Goal: Information Seeking & Learning: Learn about a topic

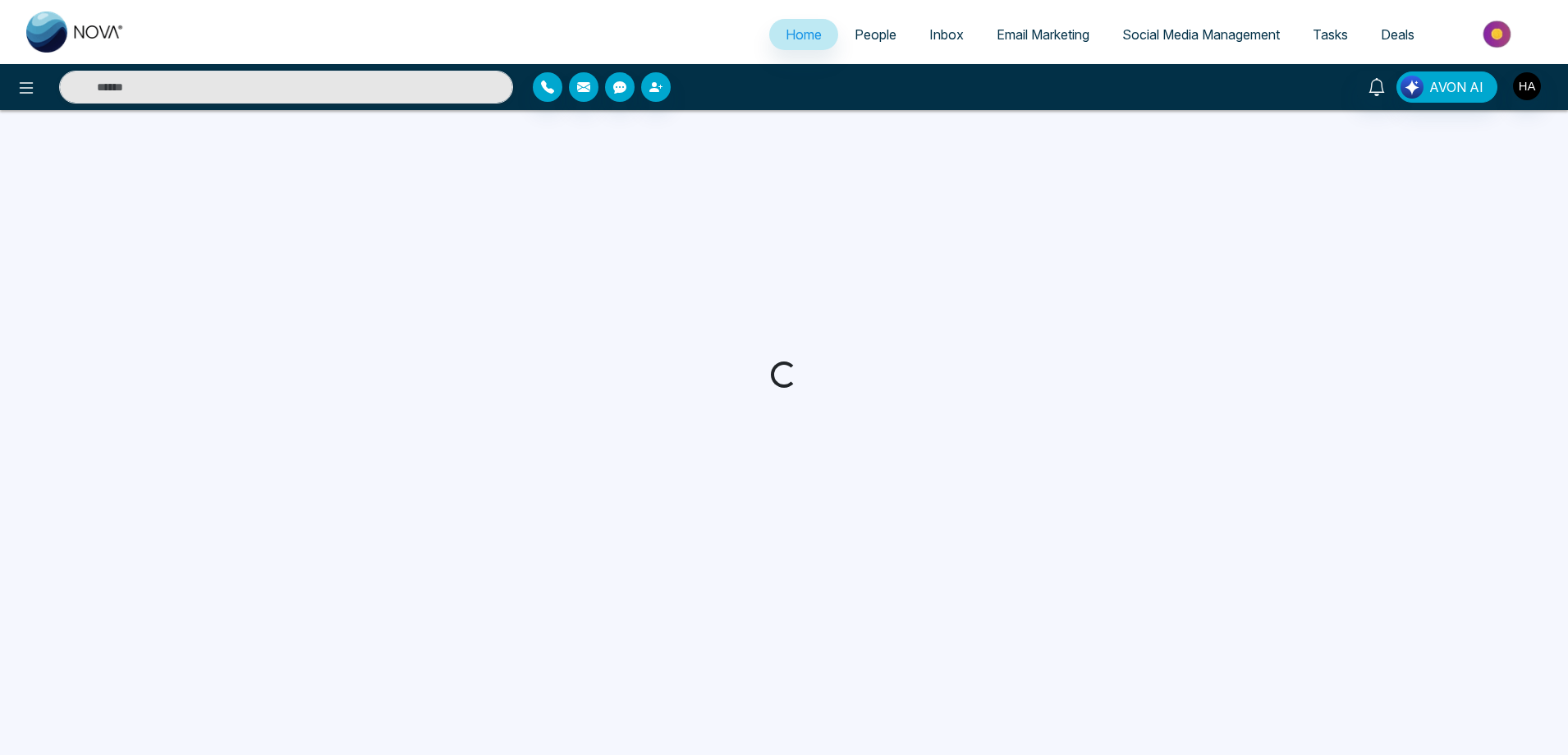
select select "*"
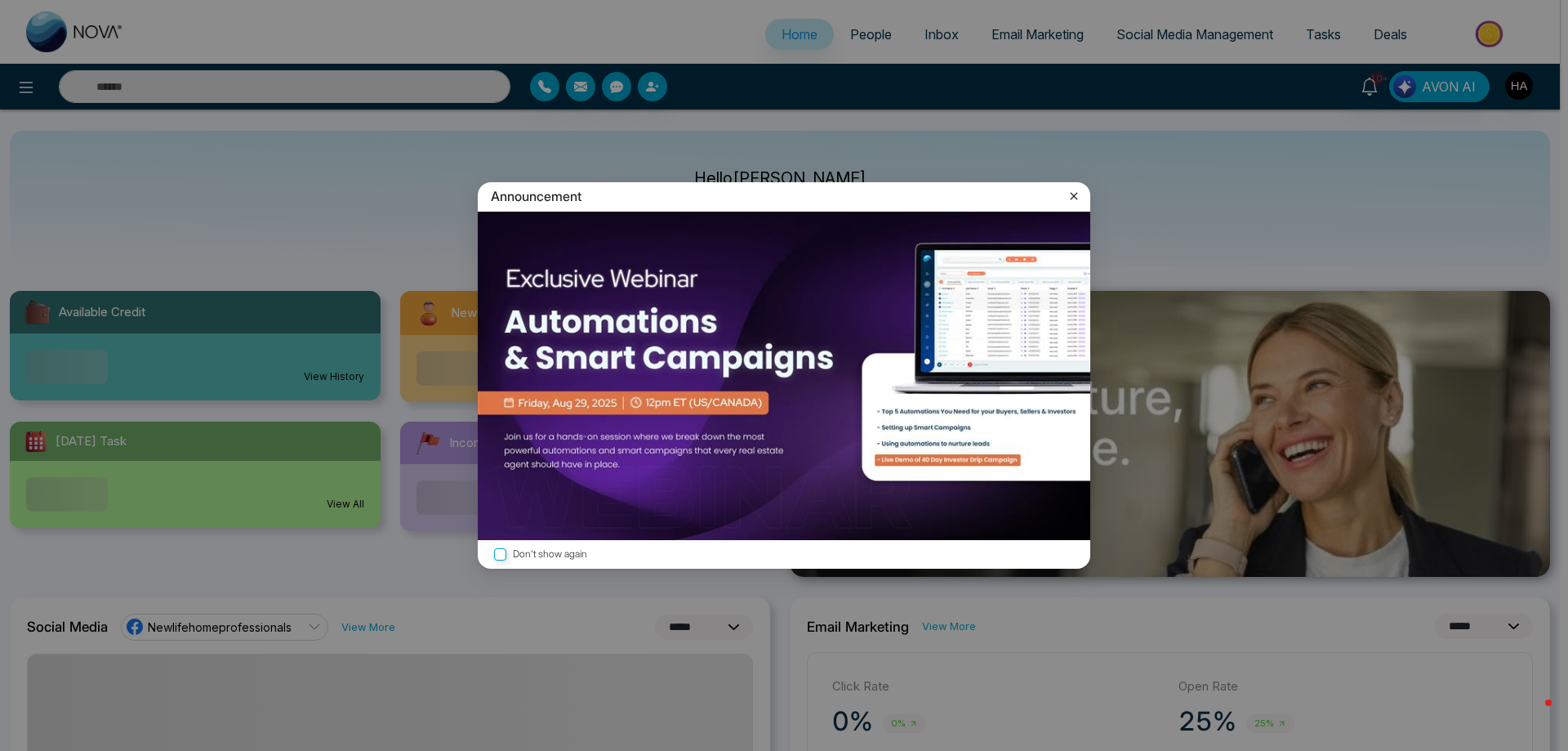
click at [1067, 193] on icon at bounding box center [1074, 196] width 16 height 17
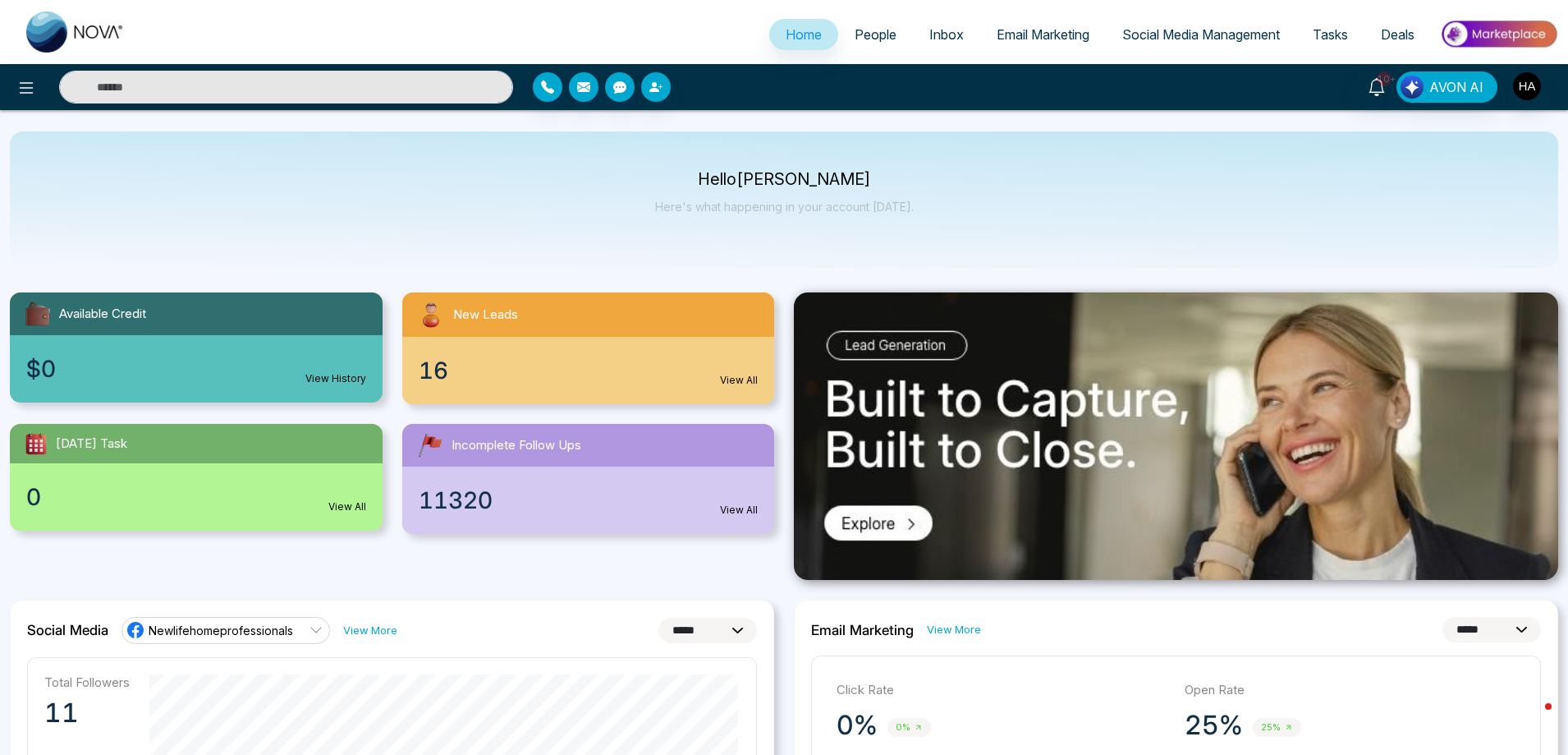
click at [579, 373] on div "16 View All" at bounding box center [588, 370] width 372 height 67
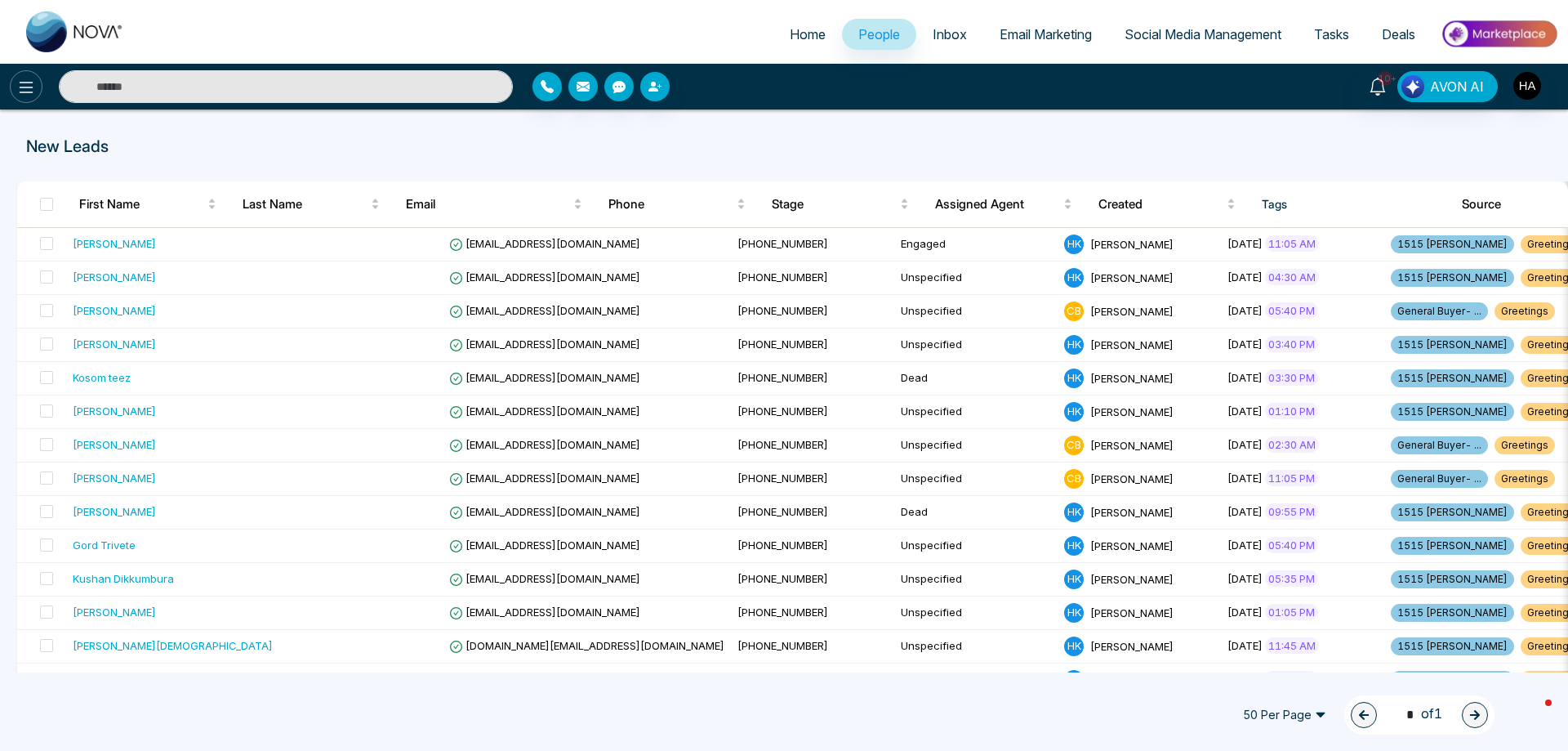
click at [31, 83] on icon at bounding box center [26, 87] width 14 height 12
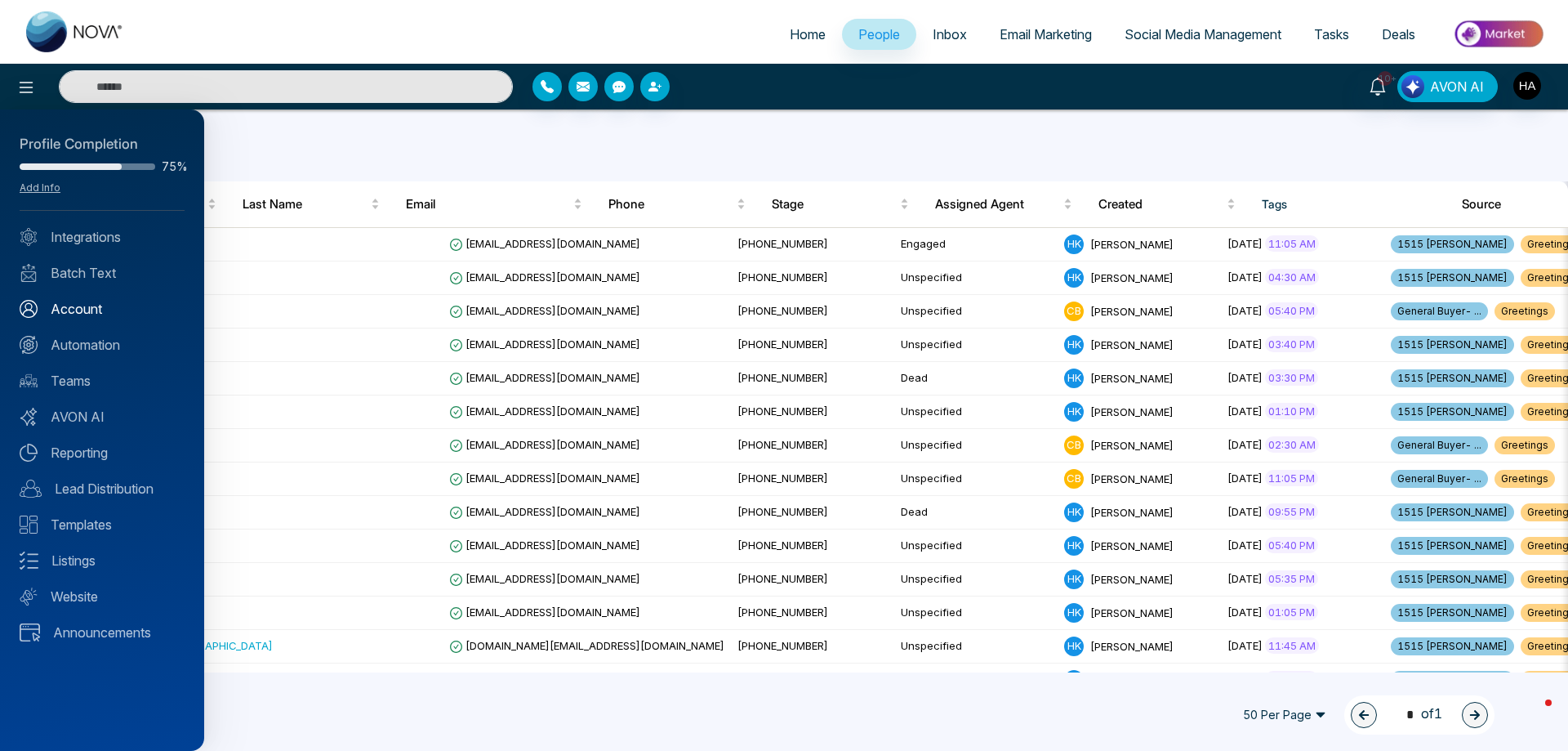
click at [77, 312] on link "Account" at bounding box center [102, 309] width 165 height 20
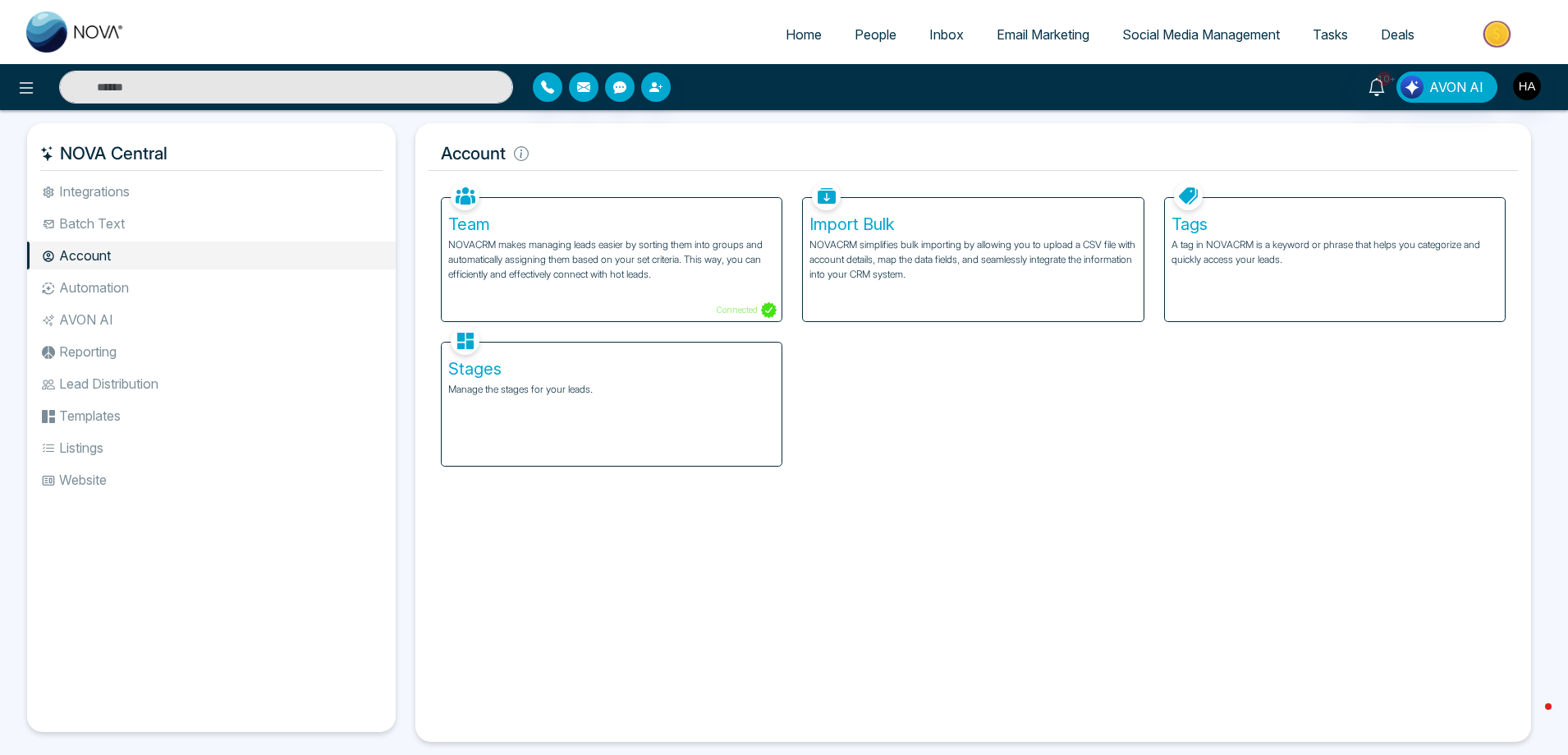
click at [106, 226] on li "Batch Text" at bounding box center [211, 223] width 368 height 28
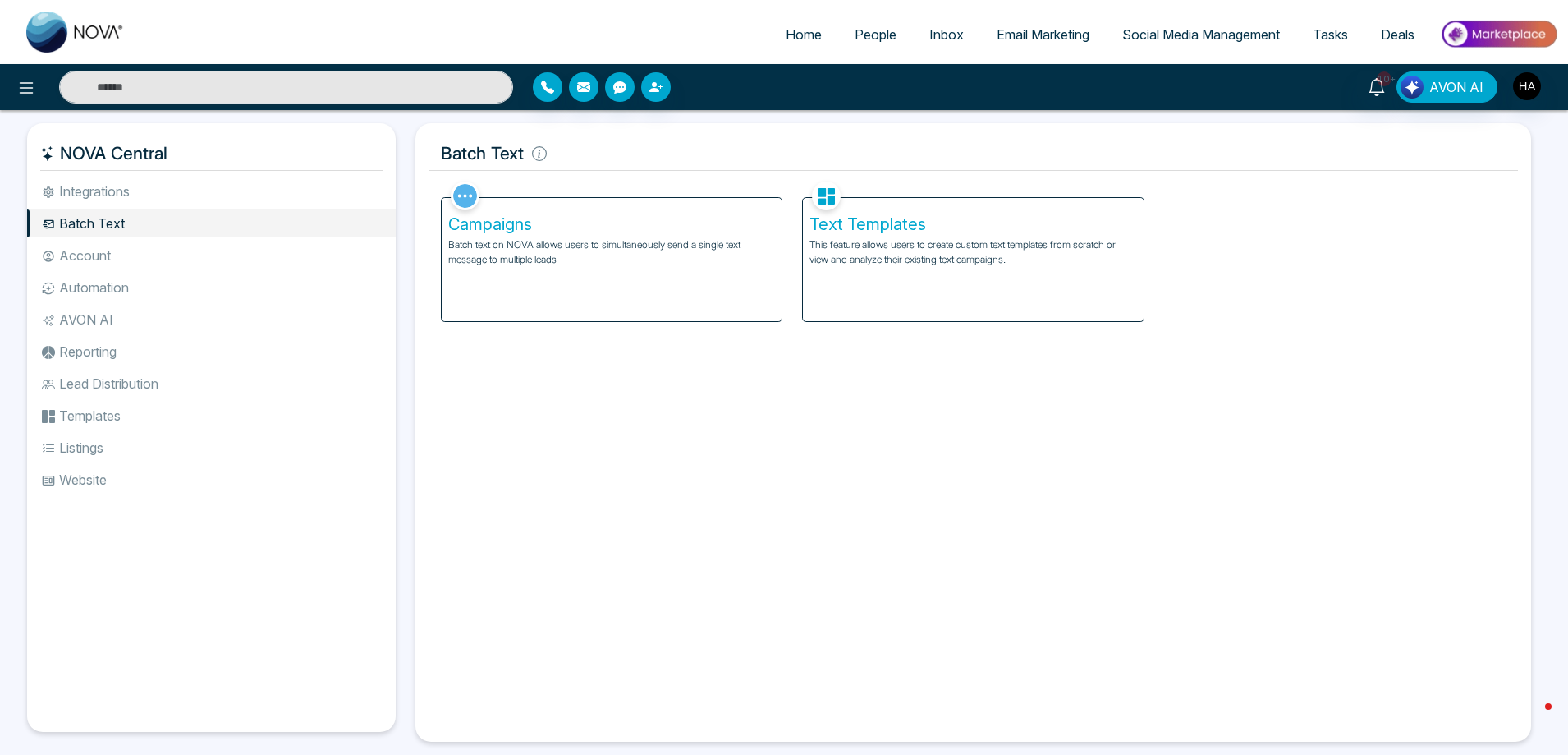
click at [91, 195] on li "Integrations" at bounding box center [211, 192] width 368 height 28
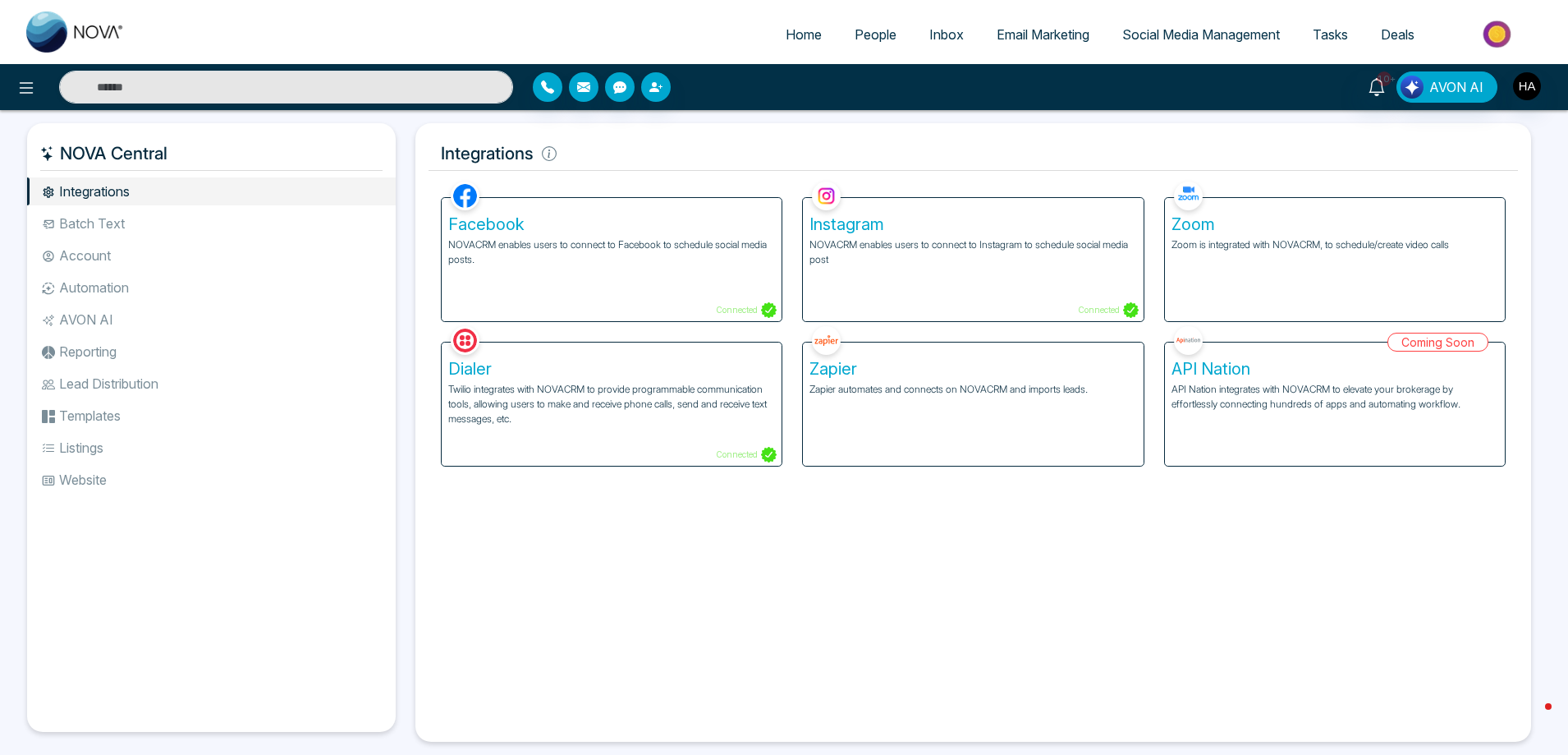
click at [564, 395] on p "Twilio integrates with NOVACRM to provide programmable communication tools, all…" at bounding box center [612, 403] width 327 height 44
